Goal: Task Accomplishment & Management: Use online tool/utility

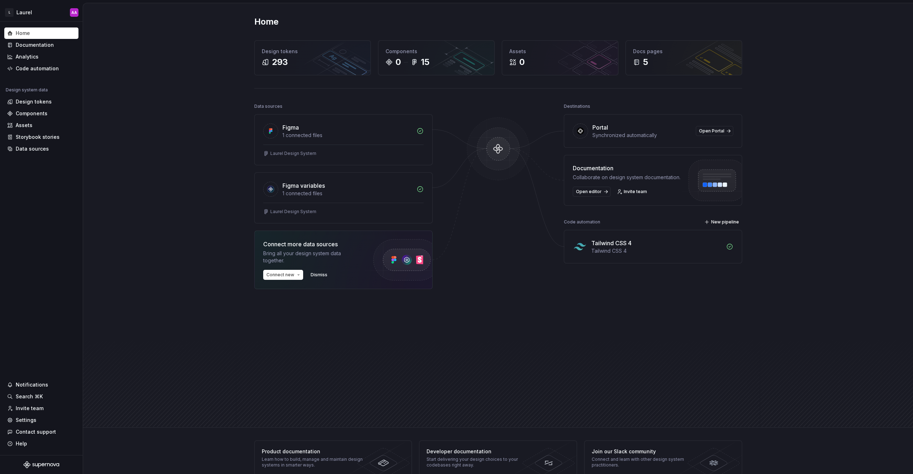
click at [209, 62] on div "Home Design tokens 293 Components 0 15 Assets 0 Docs pages 5 Data sources Figma…" at bounding box center [498, 215] width 830 height 424
click at [37, 66] on div "Code automation" at bounding box center [37, 68] width 43 height 7
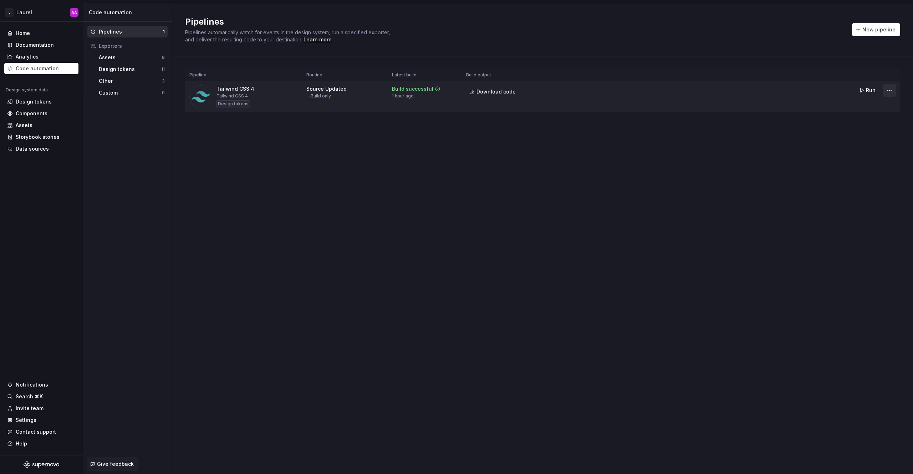
click at [890, 89] on html "L Laurel AA Home Documentation Analytics Code automation Design system data Des…" at bounding box center [456, 237] width 913 height 474
click at [862, 106] on div "Edit pipeline" at bounding box center [880, 105] width 61 height 7
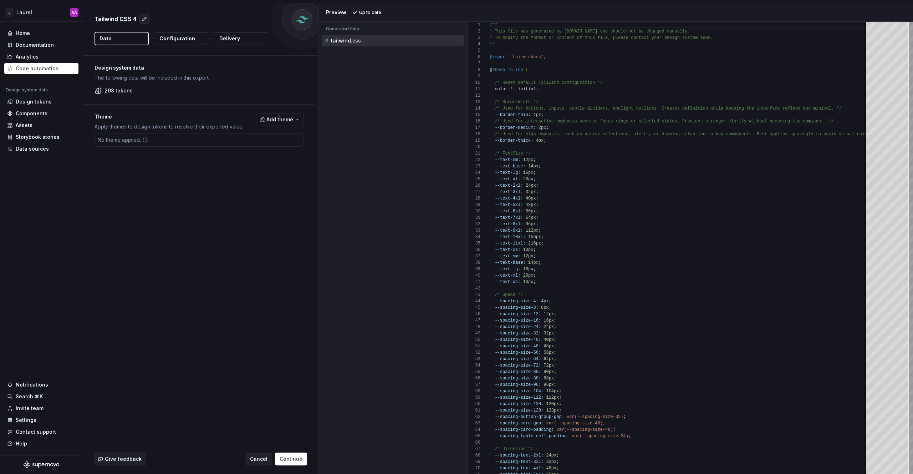
click at [425, 173] on div "Accessibility guide for tree . Navigate the tree with the arrow keys. Common tr…" at bounding box center [393, 253] width 148 height 441
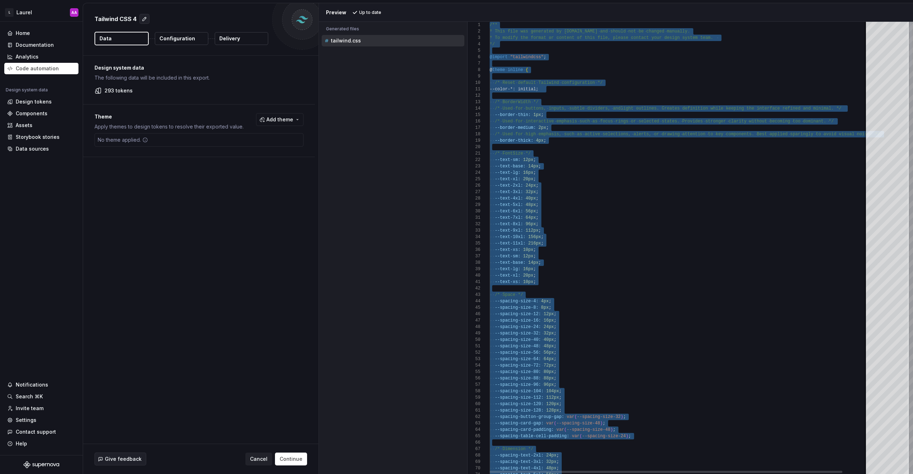
type textarea "**********"
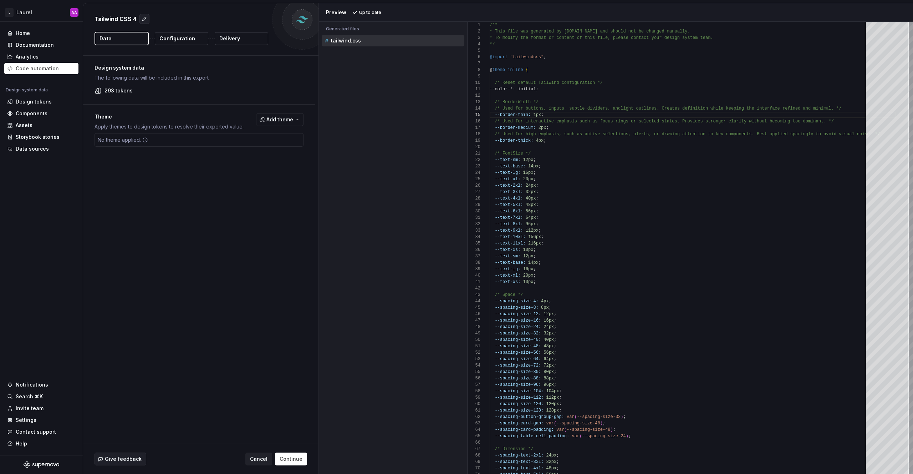
click at [367, 85] on div "Accessibility guide for tree . Navigate the tree with the arrow keys. Common tr…" at bounding box center [393, 253] width 148 height 441
click at [358, 103] on div "Accessibility guide for tree . Navigate the tree with the arrow keys. Common tr…" at bounding box center [393, 253] width 148 height 441
